Goal: Navigation & Orientation: Find specific page/section

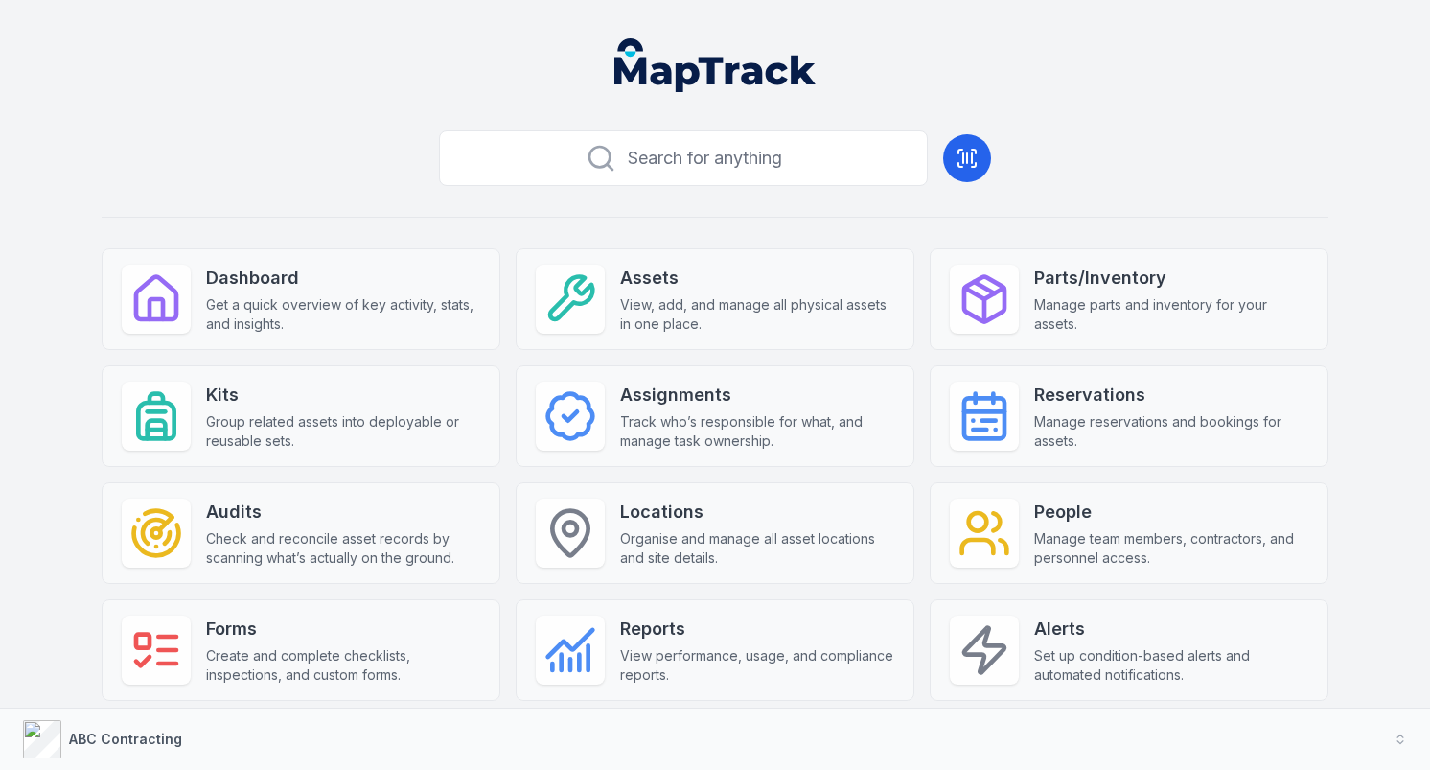
click at [787, 206] on div "Search for anything Dashboard Get a quick overview of key activity, stats, and …" at bounding box center [715, 501] width 1227 height 756
click at [328, 123] on div "Search for anything Dashboard Get a quick overview of key activity, stats, and …" at bounding box center [715, 501] width 1227 height 756
click at [756, 190] on div "Search for anything Dashboard Get a quick overview of key activity, stats, and …" at bounding box center [715, 501] width 1227 height 756
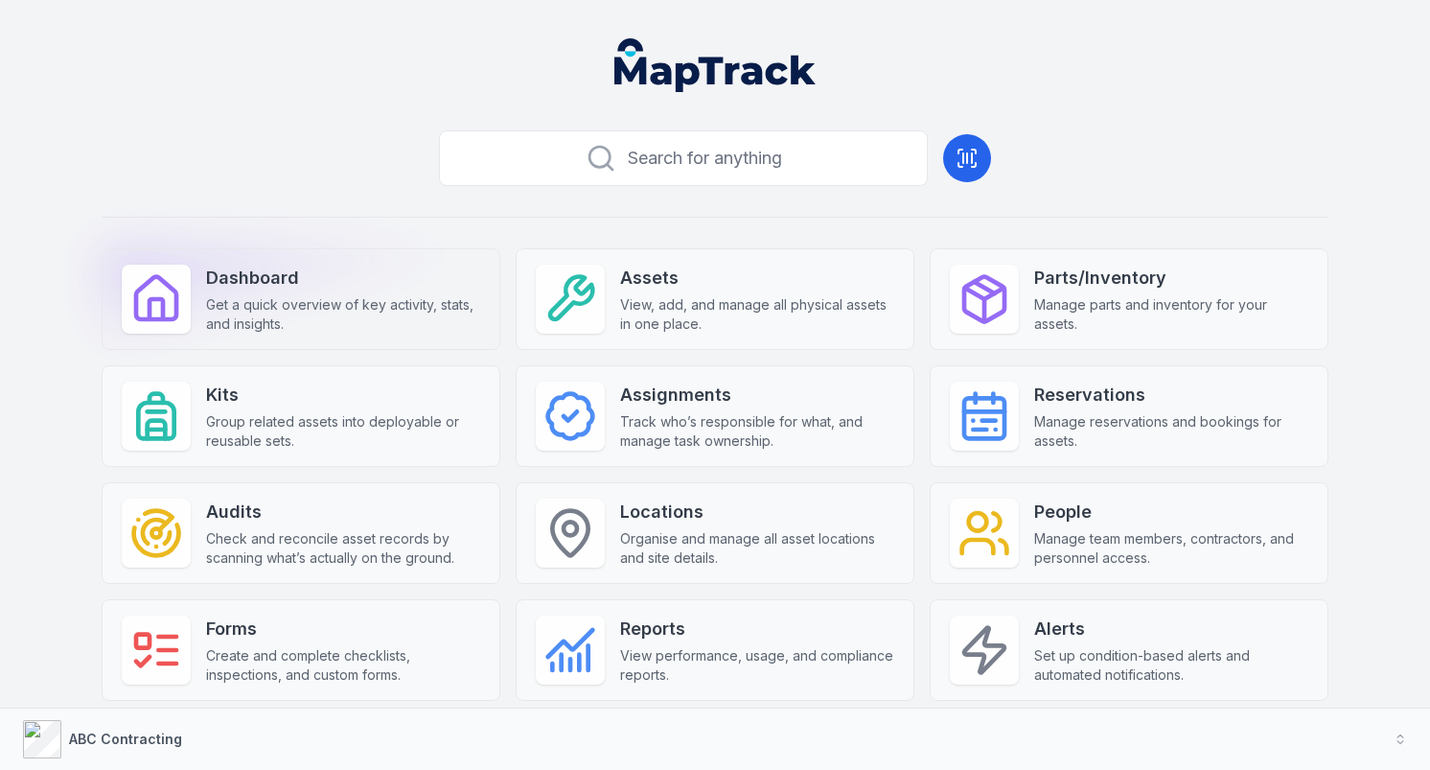
click at [418, 307] on span "Get a quick overview of key activity, stats, and insights." at bounding box center [343, 314] width 274 height 38
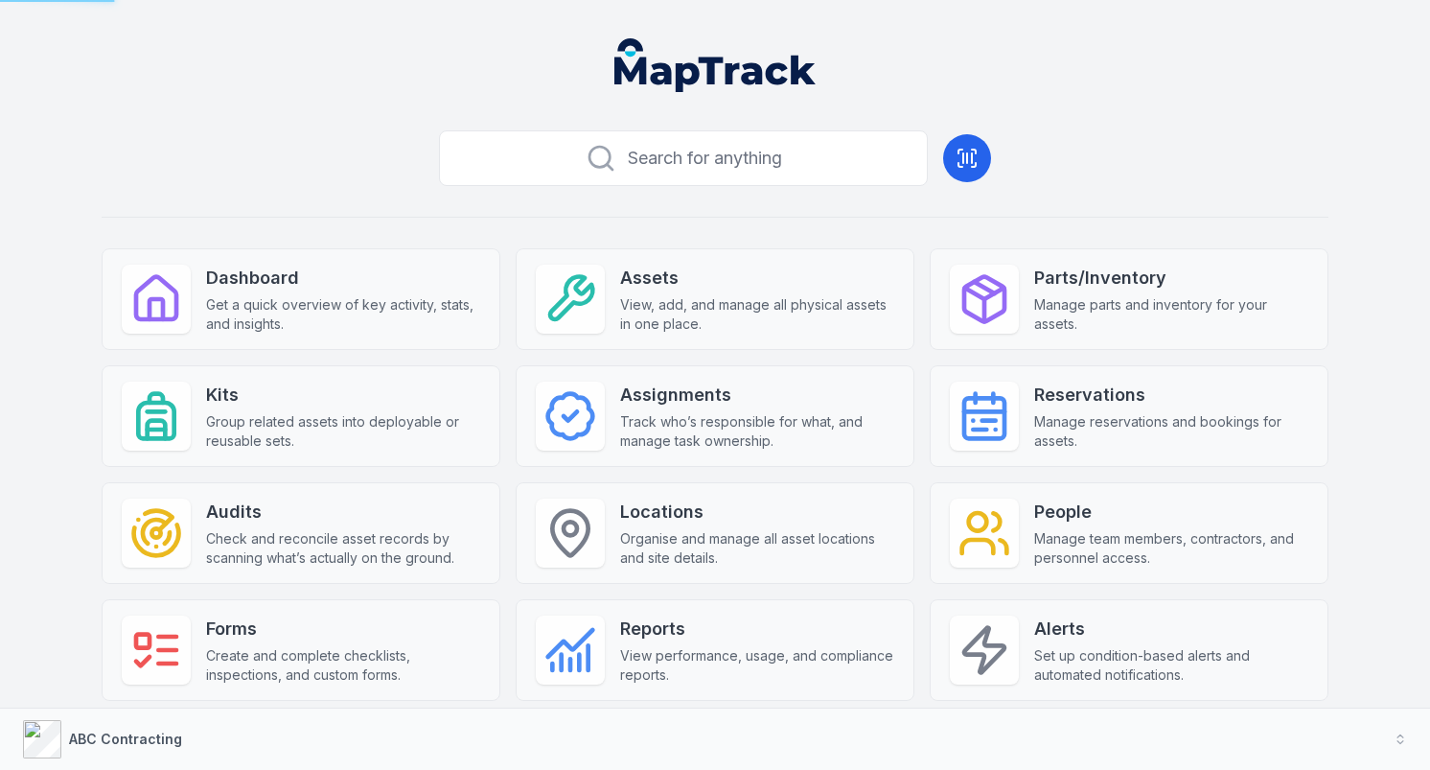
click at [422, 214] on div "Search for anything Dashboard Get a quick overview of key activity, stats, and …" at bounding box center [715, 501] width 1227 height 756
